Goal: Information Seeking & Learning: Learn about a topic

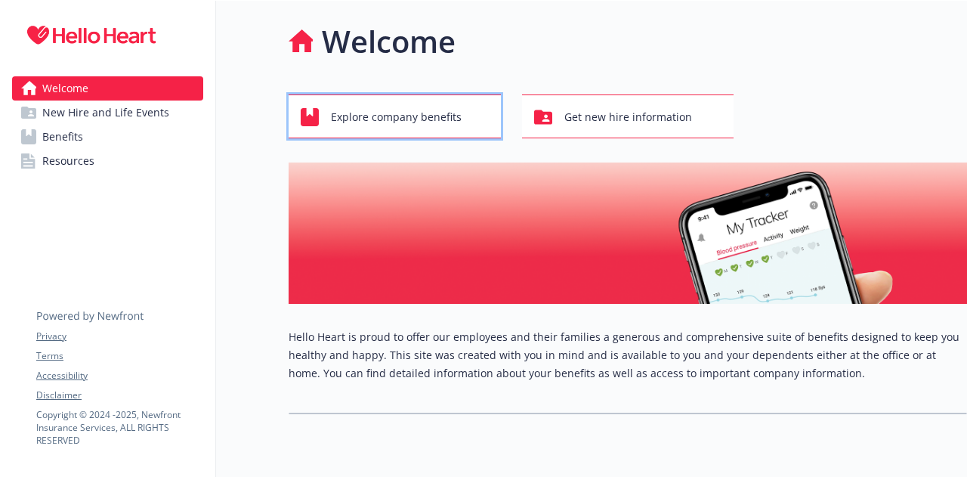
click at [413, 119] on span "Explore company benefits" at bounding box center [396, 117] width 131 height 29
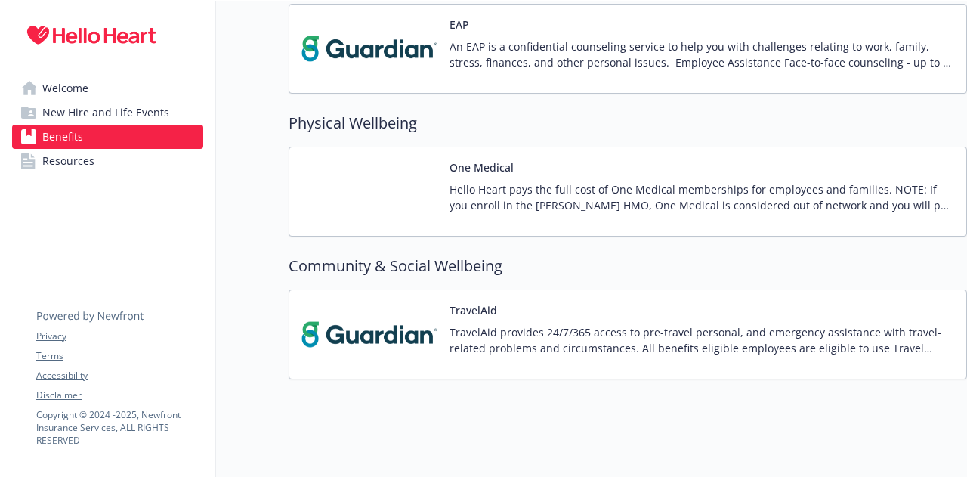
scroll to position [2467, 0]
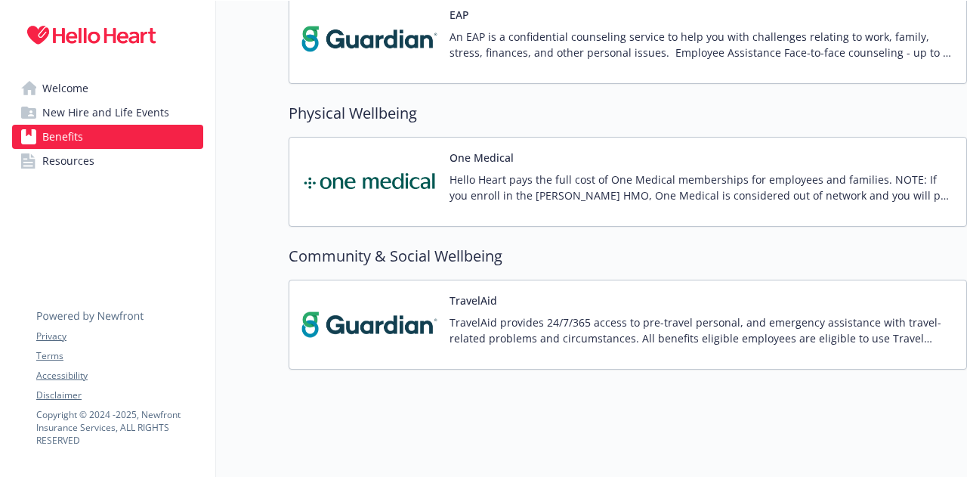
click at [109, 108] on span "New Hire and Life Events" at bounding box center [105, 112] width 127 height 24
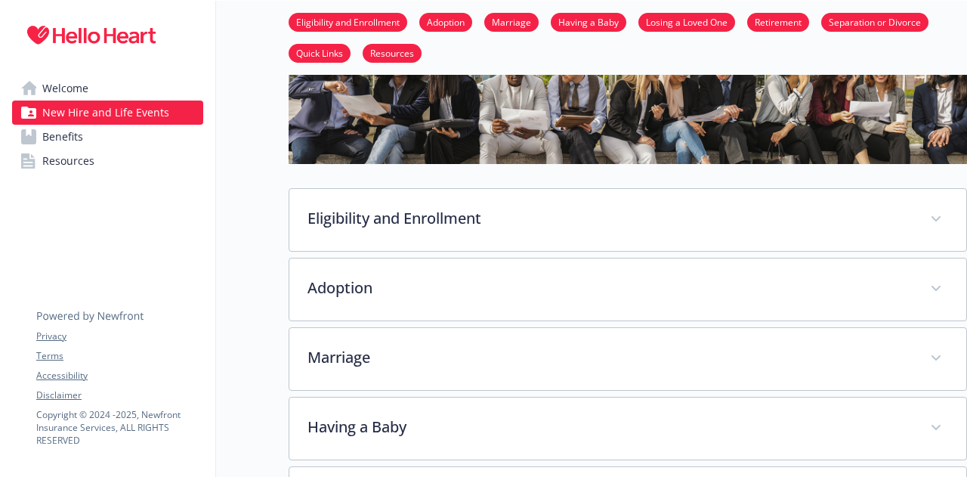
scroll to position [151, 0]
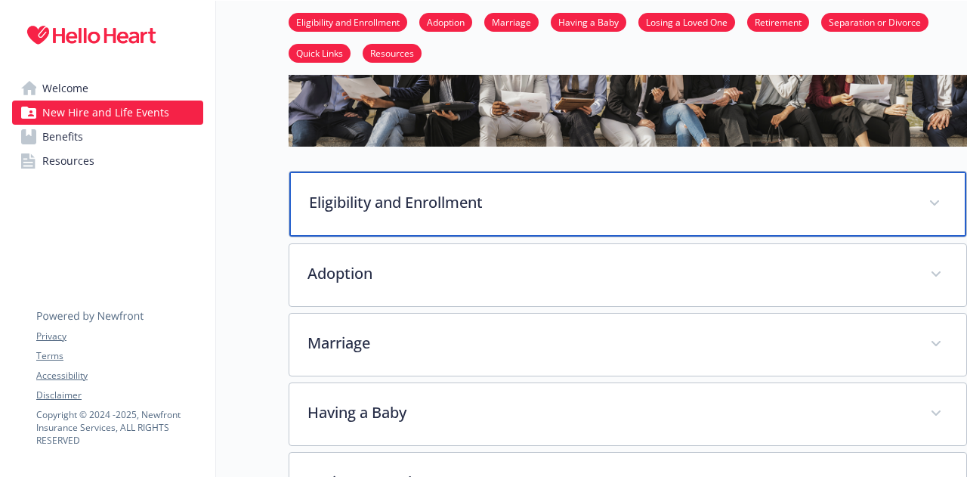
click at [397, 198] on p "Eligibility and Enrollment" at bounding box center [609, 202] width 601 height 23
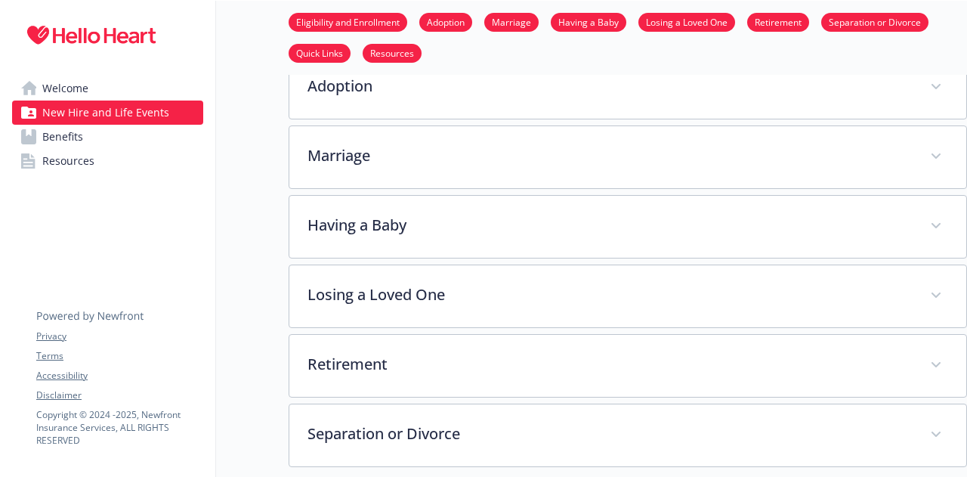
scroll to position [1133, 0]
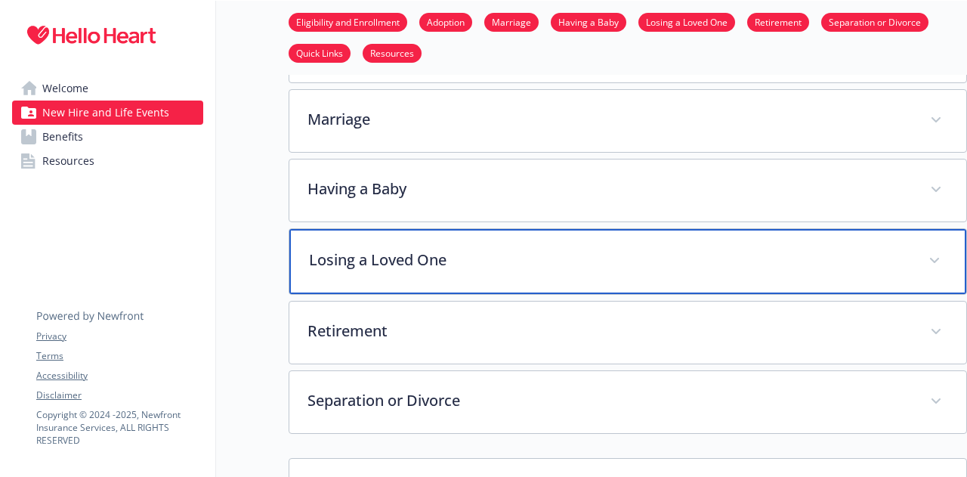
click at [369, 249] on p "Losing a Loved One" at bounding box center [609, 260] width 601 height 23
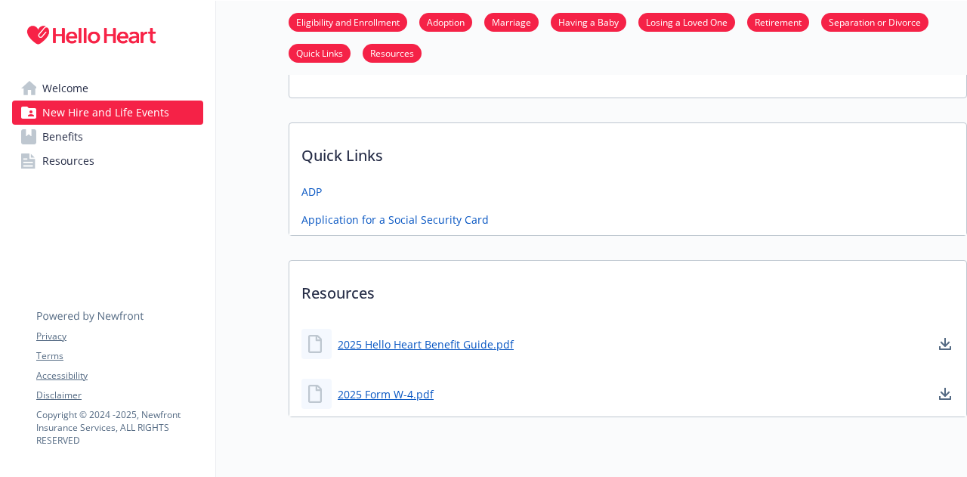
scroll to position [2597, 0]
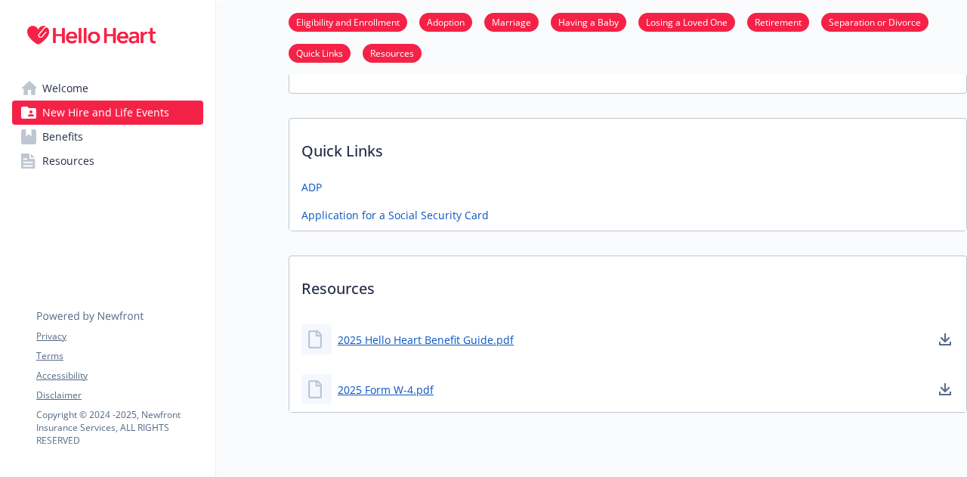
click at [62, 135] on span "Benefits" at bounding box center [62, 137] width 41 height 24
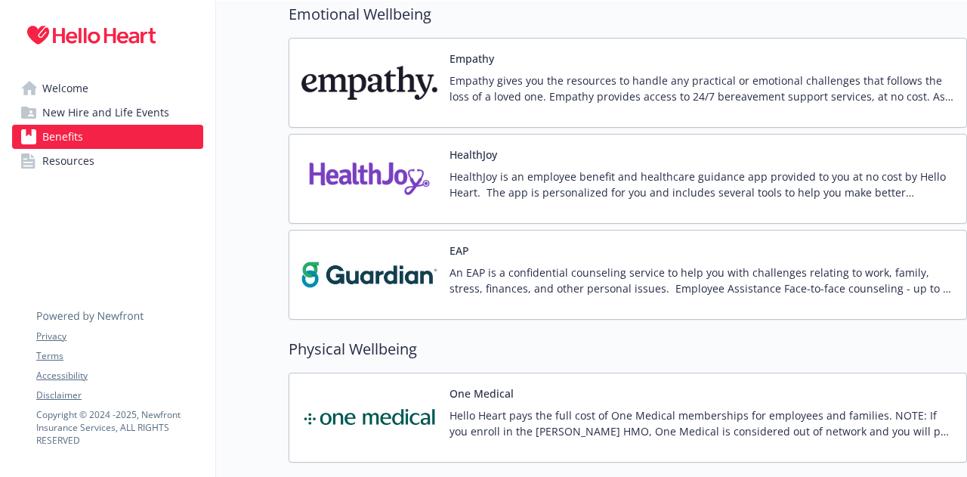
scroll to position [2089, 0]
